Goal: Navigation & Orientation: Find specific page/section

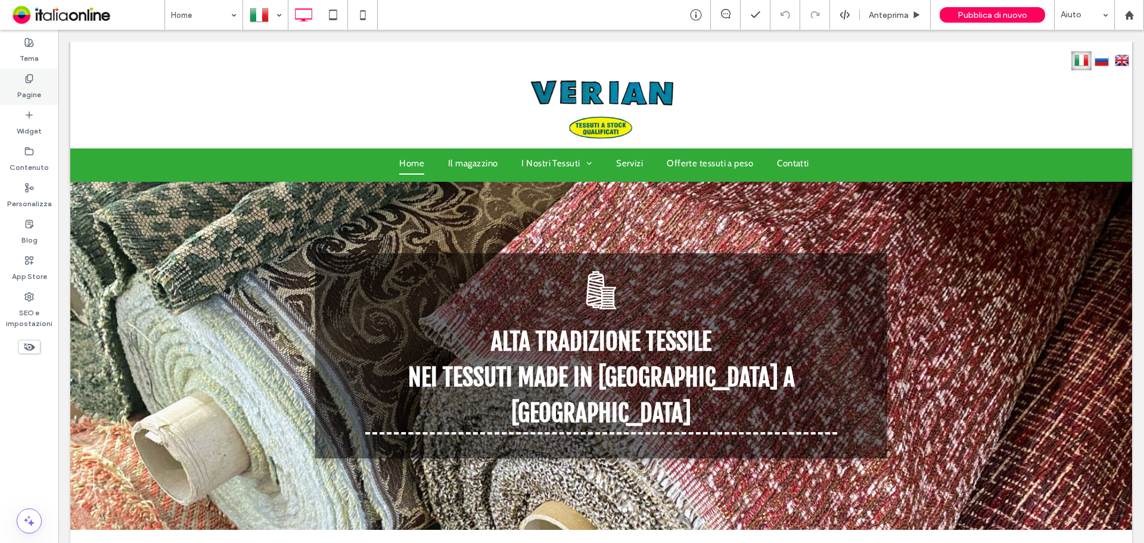
drag, startPoint x: 2, startPoint y: 63, endPoint x: 27, endPoint y: 94, distance: 39.4
click at [25, 92] on label "Pagine" at bounding box center [29, 91] width 24 height 17
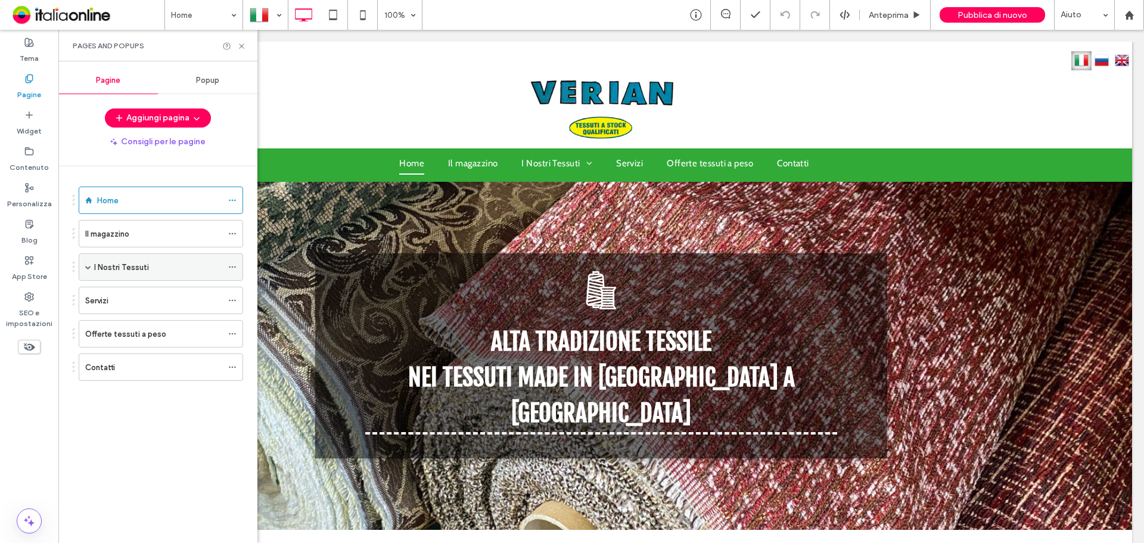
click at [128, 271] on label "I Nostri Tessuti" at bounding box center [121, 267] width 55 height 21
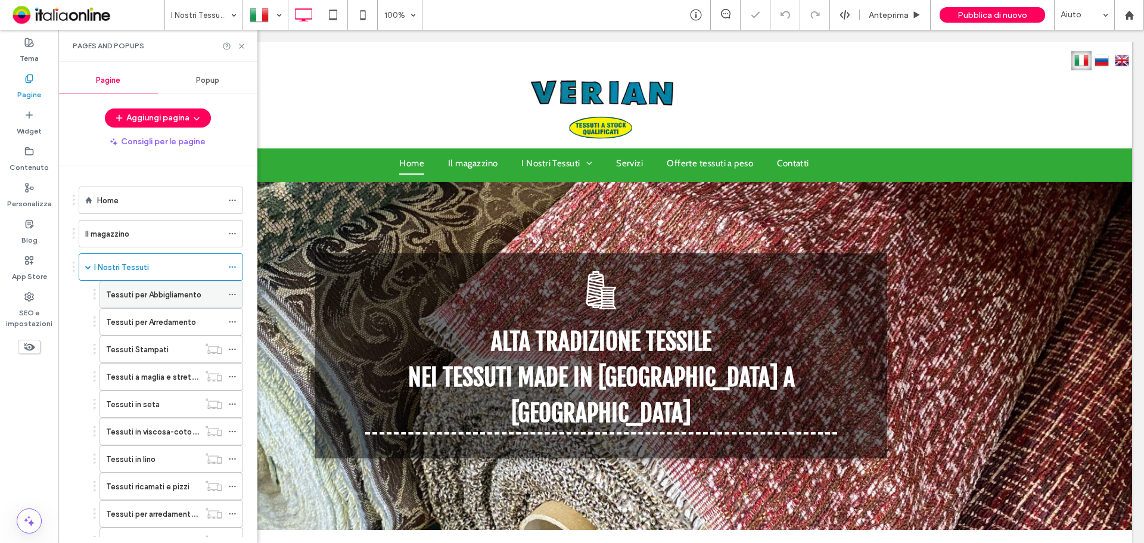
click at [132, 294] on label "Tessuti per Abbigliamento" at bounding box center [153, 294] width 95 height 21
click at [142, 294] on div at bounding box center [572, 271] width 1144 height 543
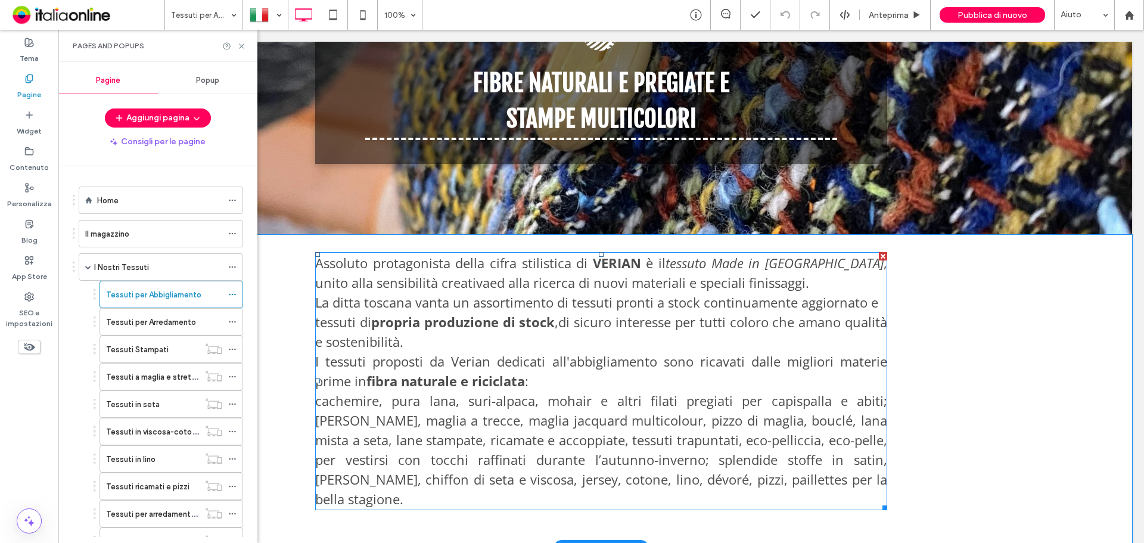
scroll to position [358, 0]
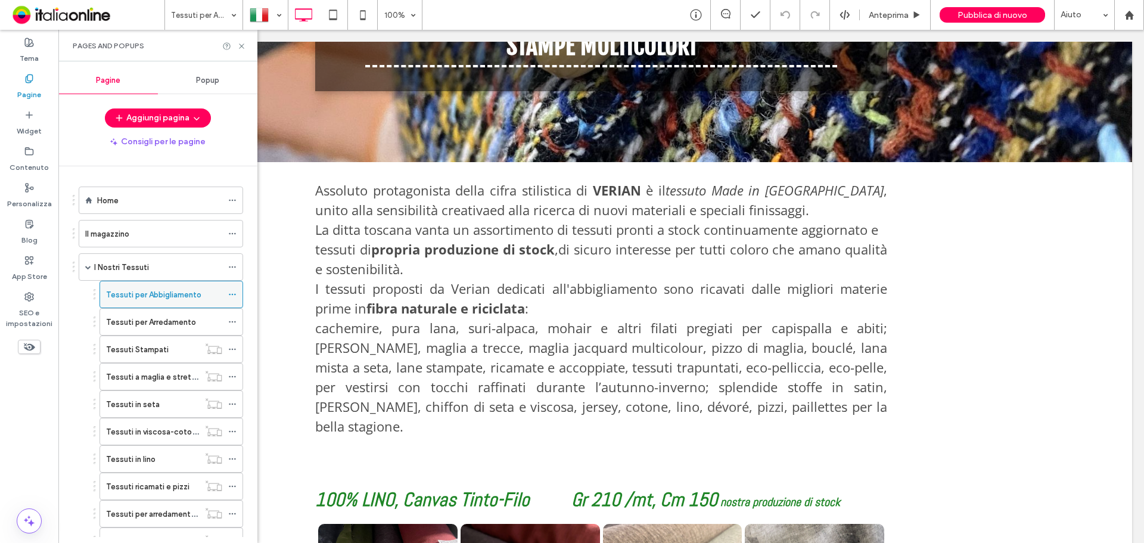
click at [172, 295] on label "Tessuti per Abbigliamento" at bounding box center [153, 294] width 95 height 21
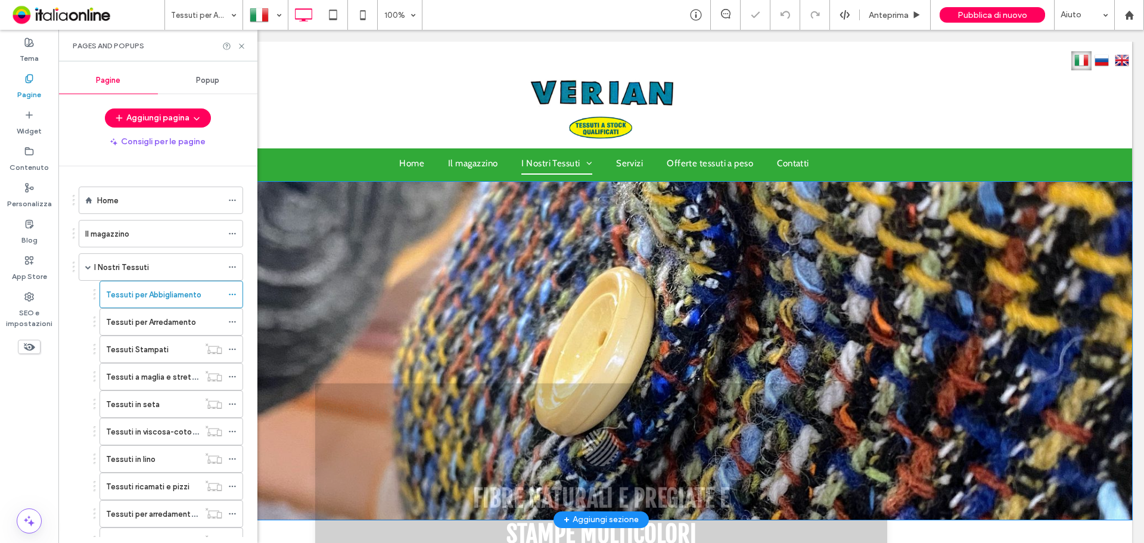
scroll to position [0, 0]
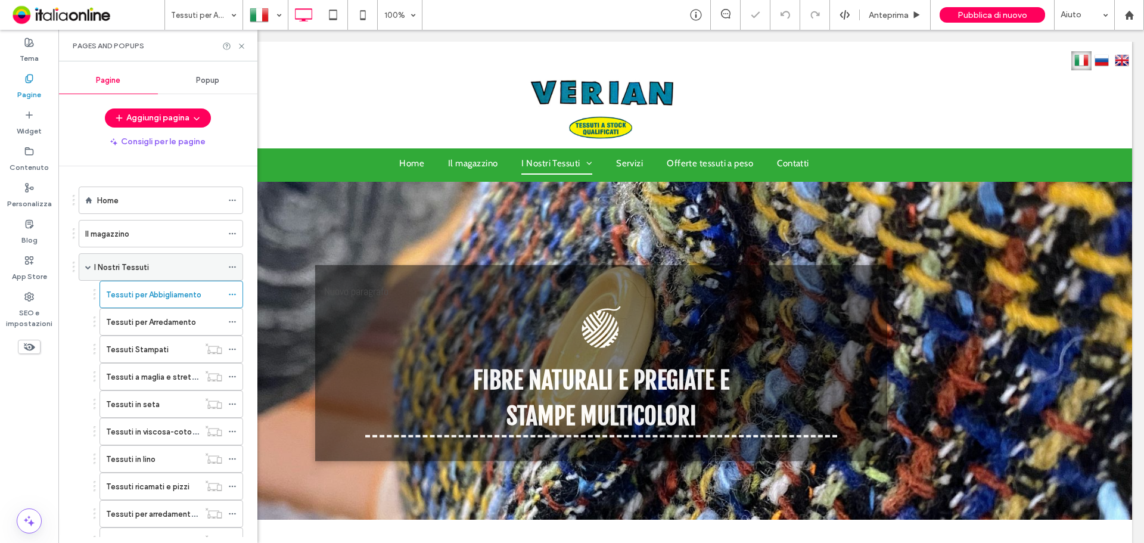
click at [179, 279] on div "I Nostri Tessuti" at bounding box center [158, 267] width 128 height 26
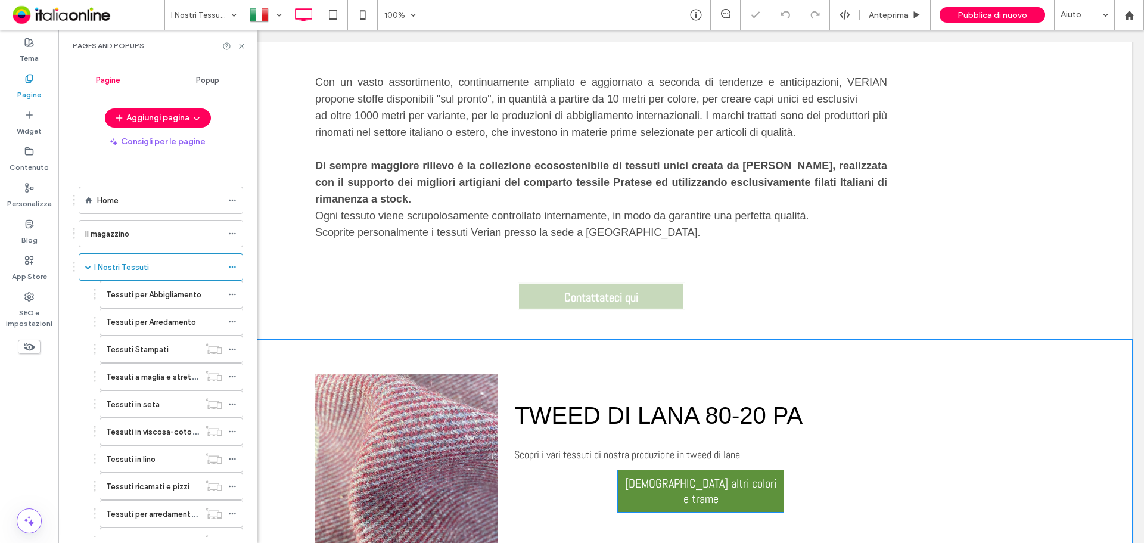
scroll to position [477, 0]
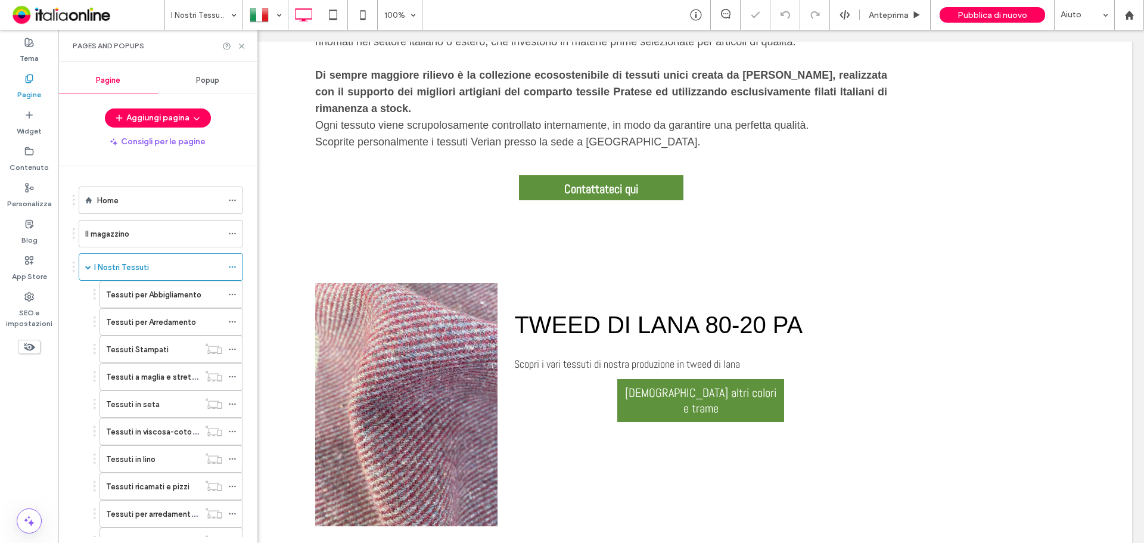
click at [173, 299] on label "Tessuti per Abbigliamento" at bounding box center [153, 294] width 95 height 21
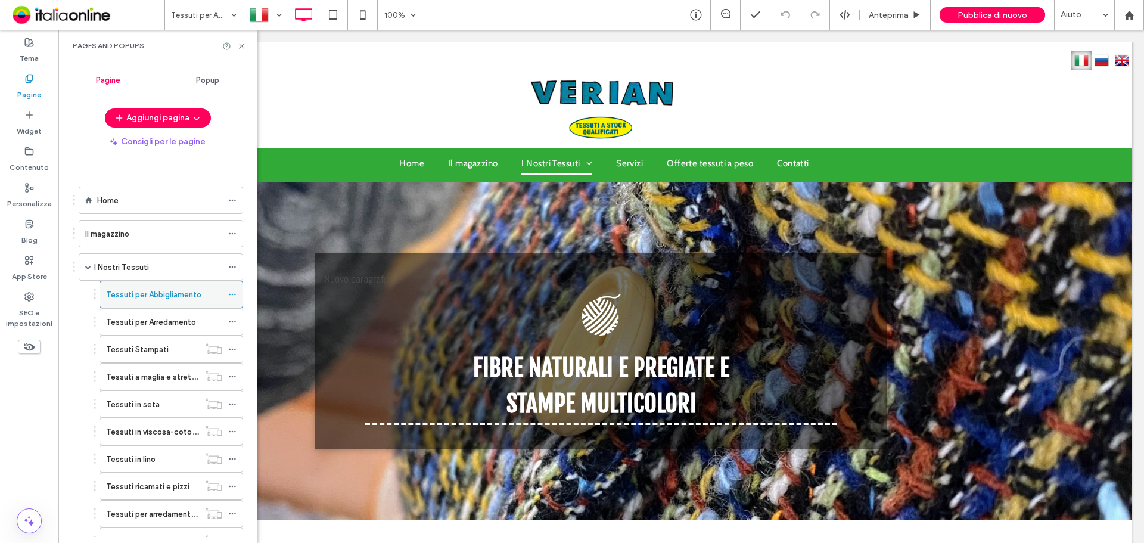
click at [169, 289] on label "Tessuti per Abbigliamento" at bounding box center [153, 294] width 95 height 21
